Goal: Task Accomplishment & Management: Manage account settings

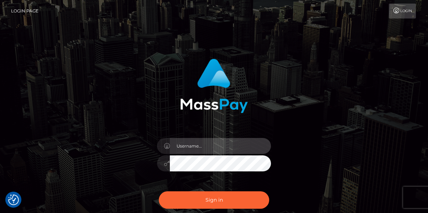
type input "[EMAIL_ADDRESS][DOMAIN_NAME]"
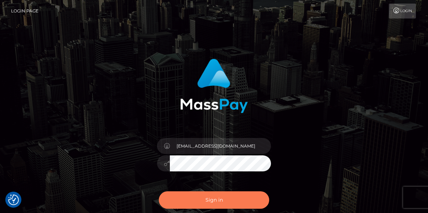
click at [221, 202] on button "Sign in" at bounding box center [214, 199] width 110 height 17
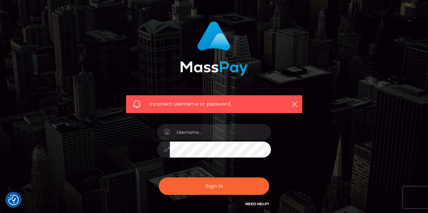
scroll to position [38, 0]
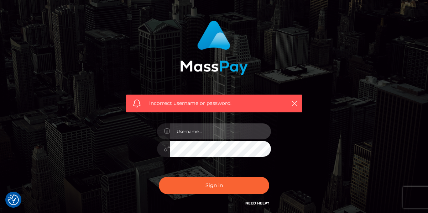
type input "[EMAIL_ADDRESS][DOMAIN_NAME]"
